Goal: Task Accomplishment & Management: Use online tool/utility

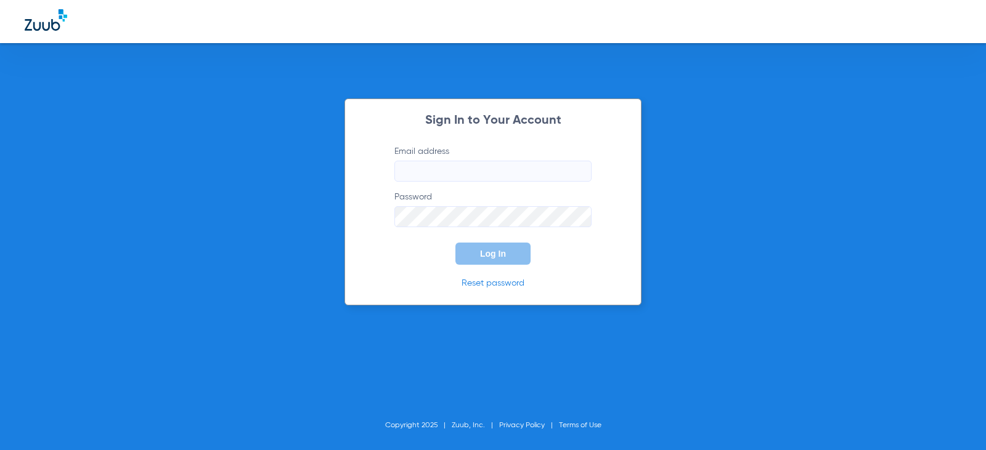
type input "[EMAIL_ADDRESS][DOMAIN_NAME]"
click at [489, 258] on span "Log In" at bounding box center [493, 254] width 26 height 10
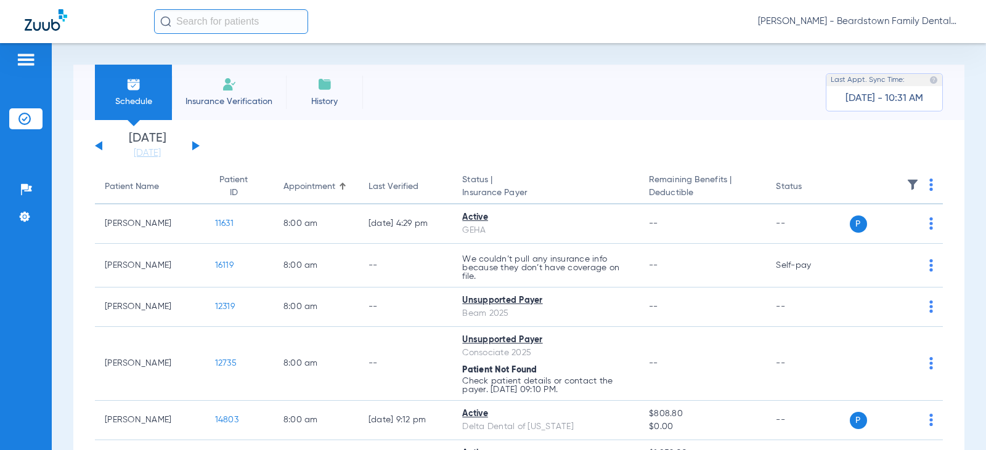
click at [198, 145] on div "[DATE] [DATE] [DATE] [DATE] [DATE] [DATE] [DATE] [DATE] [DATE] [DATE] [DATE] [D…" at bounding box center [147, 145] width 105 height 27
click at [193, 145] on button at bounding box center [195, 145] width 7 height 9
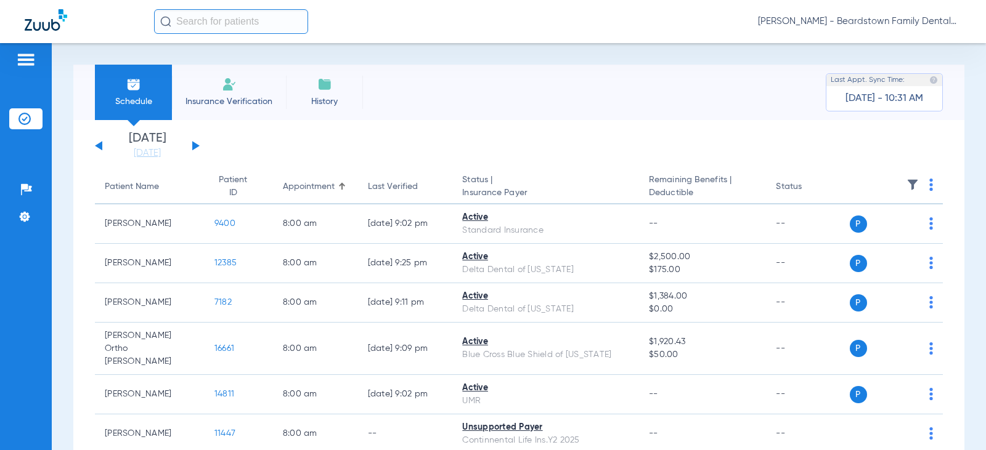
click at [906, 181] on img at bounding box center [912, 185] width 12 height 12
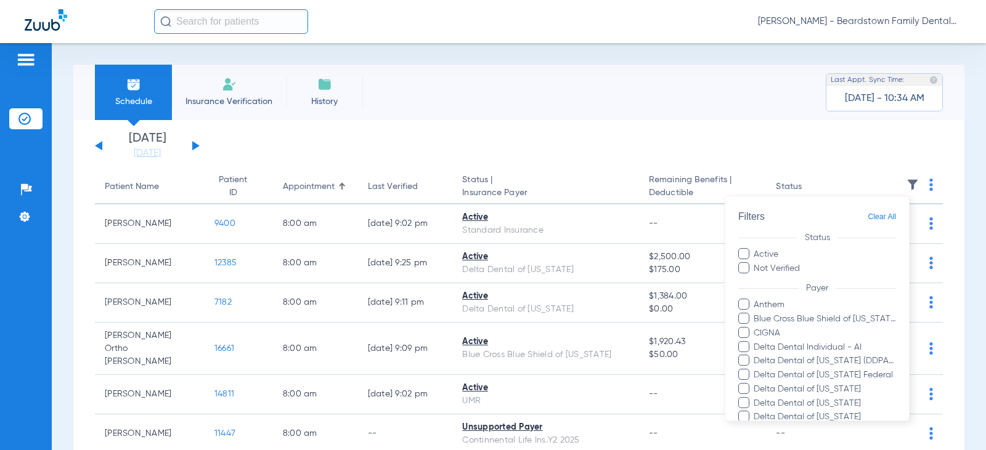
click at [905, 181] on div at bounding box center [493, 225] width 986 height 450
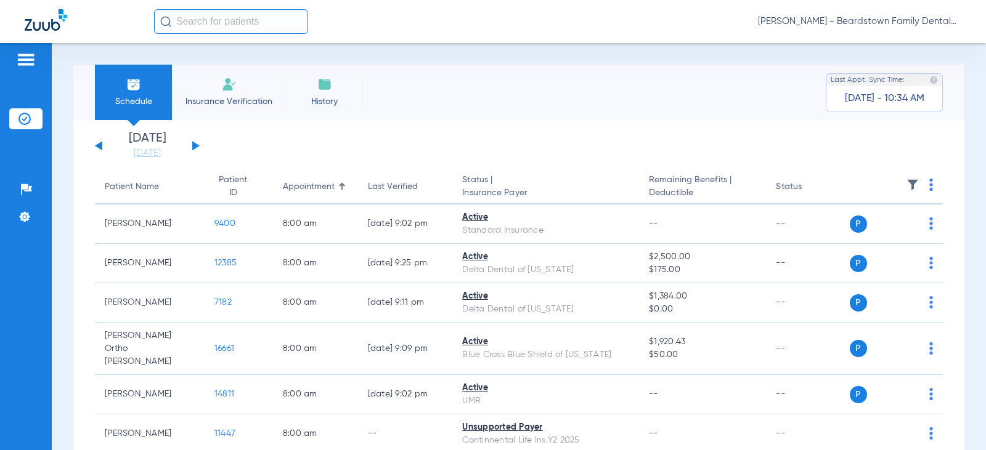
click at [906, 181] on img at bounding box center [912, 185] width 12 height 12
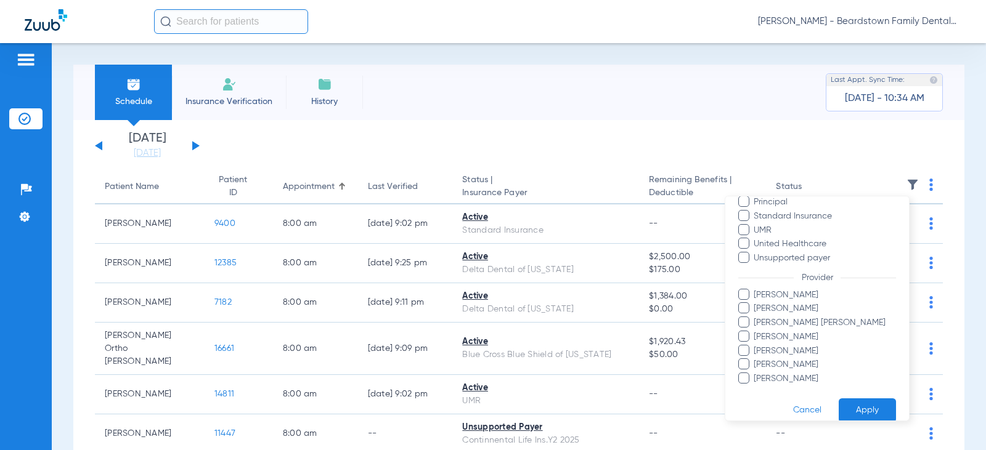
scroll to position [300, 0]
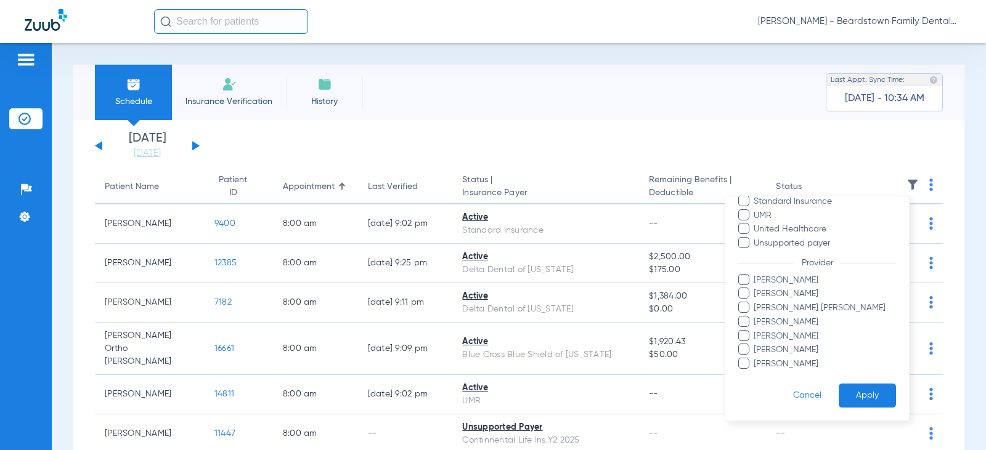
click at [774, 291] on span "[PERSON_NAME]" at bounding box center [824, 294] width 143 height 13
click at [755, 303] on input "[PERSON_NAME]" at bounding box center [755, 303] width 0 height 0
click at [863, 395] on button "Apply" at bounding box center [867, 396] width 57 height 24
